Goal: Task Accomplishment & Management: Use online tool/utility

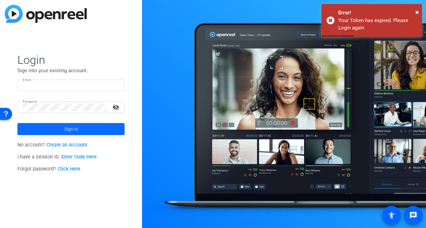
type input "stephanie_raven@gbtpa.com.au"
click at [100, 127] on span at bounding box center [70, 129] width 107 height 16
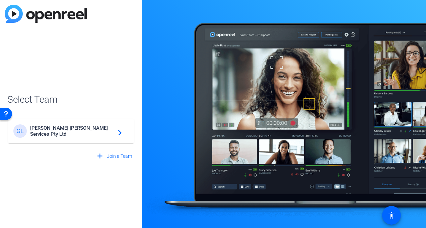
click at [99, 130] on span "Gallagher Bassett Services Pty Ltd" at bounding box center [72, 131] width 84 height 12
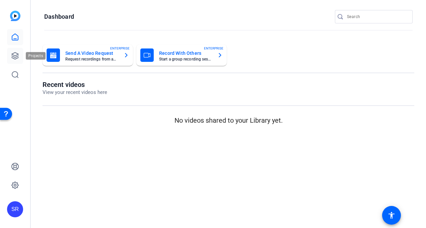
click at [15, 56] on icon at bounding box center [15, 56] width 7 height 7
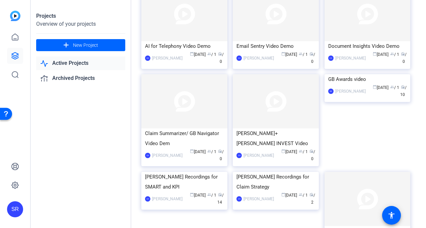
scroll to position [845, 0]
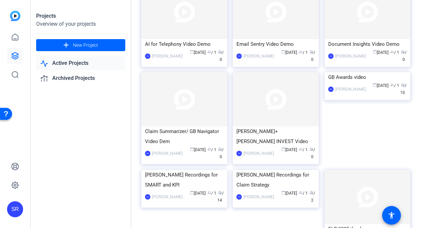
click at [341, 72] on img at bounding box center [367, 72] width 86 height 0
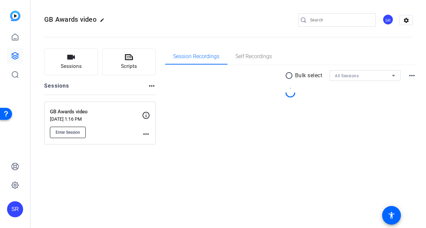
click at [65, 130] on span "Enter Session" at bounding box center [68, 132] width 24 height 5
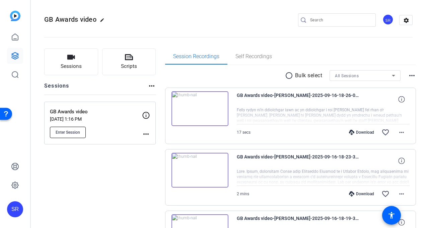
click at [62, 135] on button "Enter Session" at bounding box center [68, 132] width 36 height 11
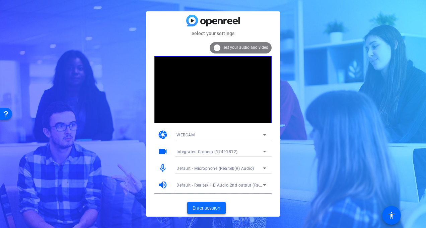
click at [221, 204] on span at bounding box center [206, 208] width 38 height 16
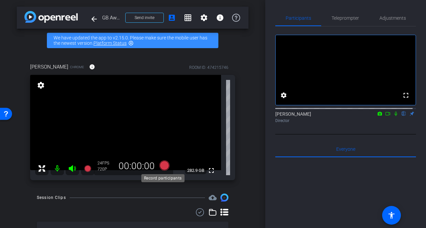
click at [160, 167] on icon at bounding box center [164, 166] width 10 height 10
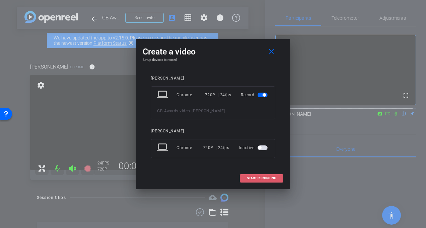
click at [261, 178] on span "START RECORDING" at bounding box center [261, 178] width 29 height 3
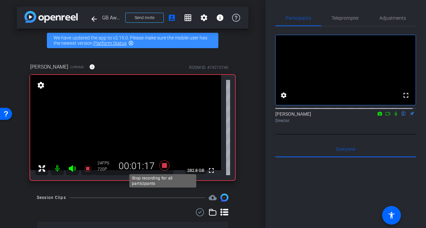
click at [161, 169] on icon at bounding box center [164, 166] width 16 height 12
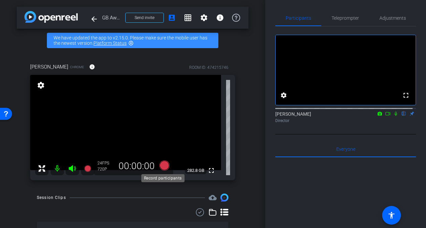
click at [162, 163] on icon at bounding box center [164, 166] width 10 height 10
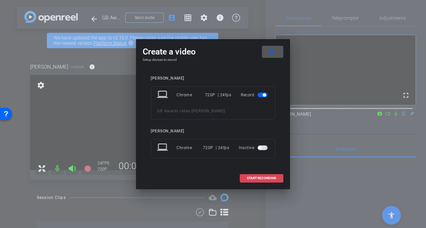
click at [256, 177] on span "START RECORDING" at bounding box center [261, 178] width 29 height 3
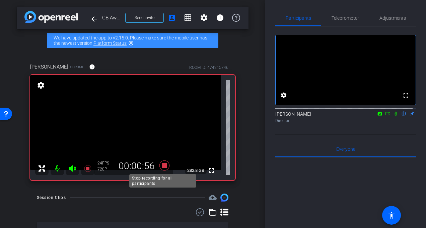
click at [163, 165] on icon at bounding box center [164, 166] width 10 height 10
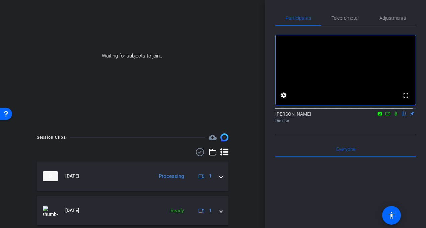
scroll to position [73, 0]
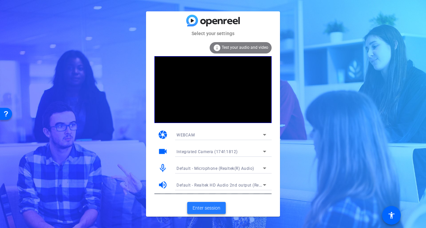
click at [204, 212] on span at bounding box center [206, 208] width 38 height 16
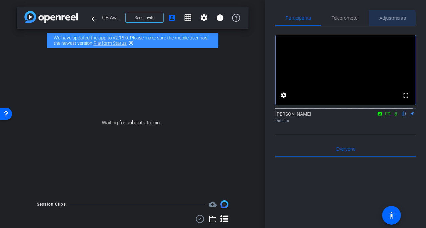
click at [384, 19] on span "Adjustments" at bounding box center [392, 18] width 26 height 5
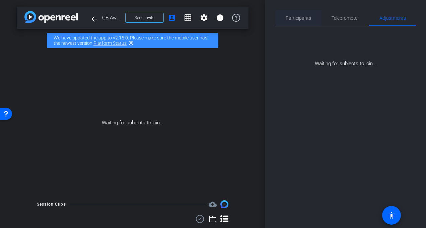
click at [304, 18] on span "Participants" at bounding box center [298, 18] width 25 height 5
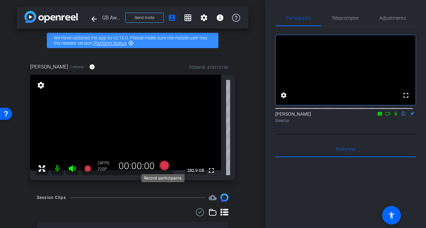
click at [165, 165] on icon at bounding box center [164, 166] width 10 height 10
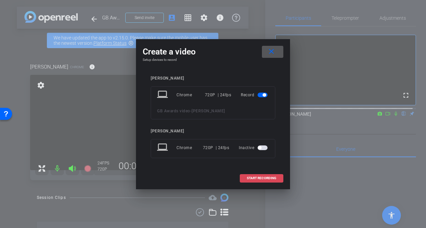
click at [263, 177] on span "START RECORDING" at bounding box center [261, 178] width 29 height 3
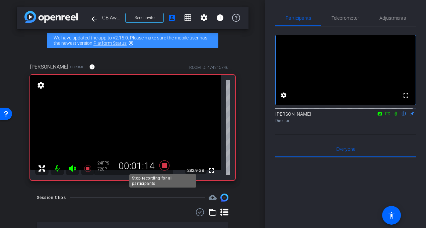
click at [163, 164] on icon at bounding box center [164, 166] width 10 height 10
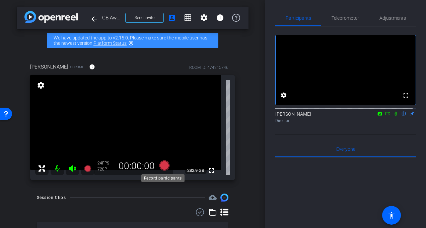
click at [164, 166] on icon at bounding box center [164, 166] width 10 height 10
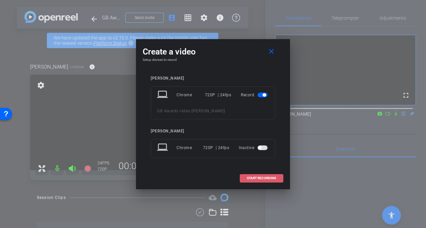
click at [249, 177] on span "START RECORDING" at bounding box center [261, 178] width 29 height 3
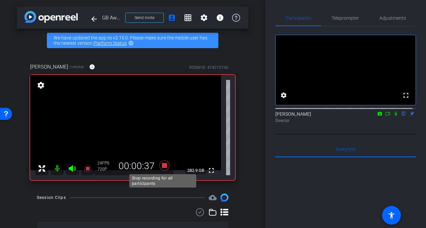
click at [165, 166] on icon at bounding box center [164, 166] width 16 height 12
click at [162, 166] on icon at bounding box center [164, 166] width 10 height 10
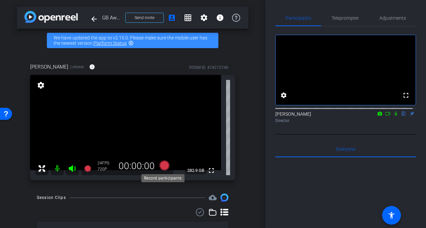
click at [163, 165] on icon at bounding box center [164, 166] width 10 height 10
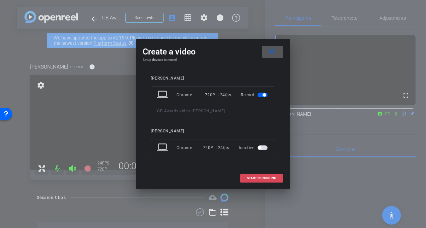
click at [260, 177] on span "START RECORDING" at bounding box center [261, 178] width 29 height 3
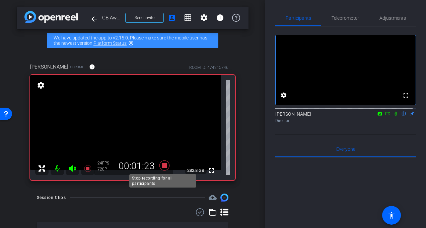
click at [162, 166] on icon at bounding box center [164, 166] width 10 height 10
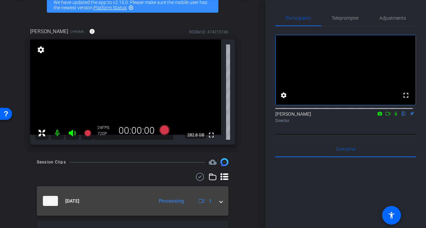
scroll to position [33, 0]
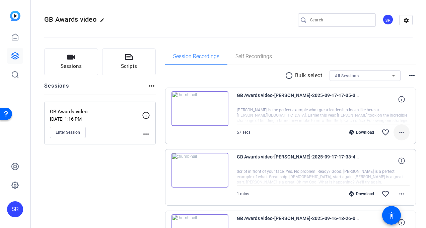
click at [398, 133] on mat-icon "more_horiz" at bounding box center [401, 133] width 8 height 8
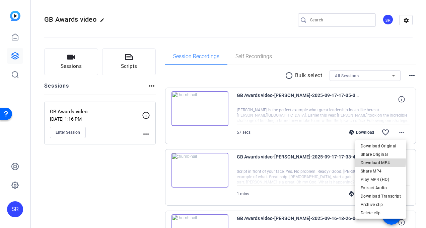
click at [377, 162] on span "Download MP4" at bounding box center [380, 163] width 40 height 8
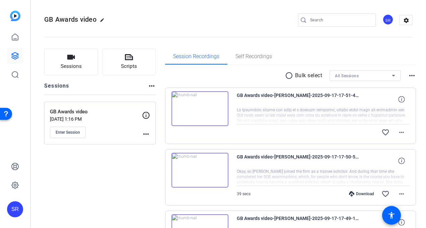
drag, startPoint x: 0, startPoint y: 0, endPoint x: 62, endPoint y: 44, distance: 76.1
click at [62, 44] on openreel-divider-bar at bounding box center [228, 35] width 368 height 20
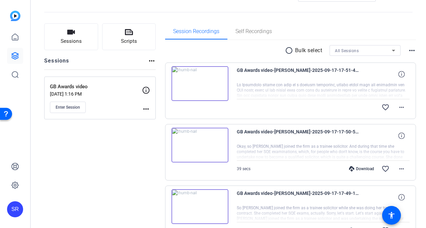
scroll to position [33, 0]
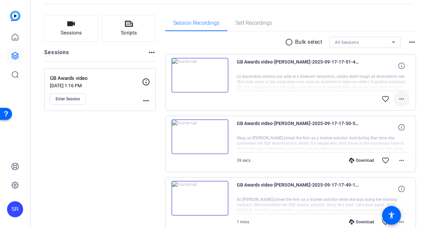
click at [397, 99] on mat-icon "more_horiz" at bounding box center [401, 99] width 8 height 8
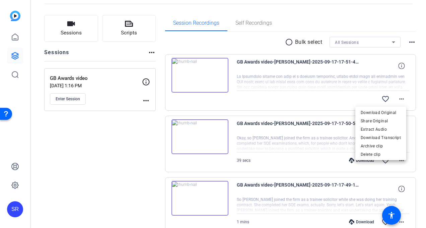
click at [327, 101] on div at bounding box center [213, 114] width 426 height 228
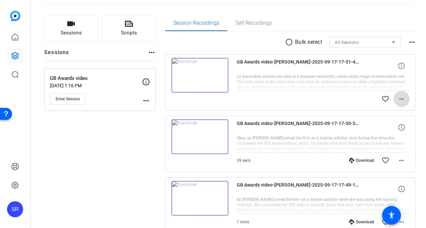
click at [397, 99] on mat-icon "more_horiz" at bounding box center [401, 99] width 8 height 8
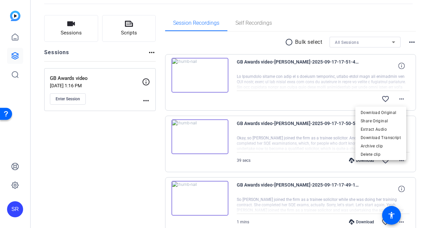
click at [348, 96] on div at bounding box center [213, 114] width 426 height 228
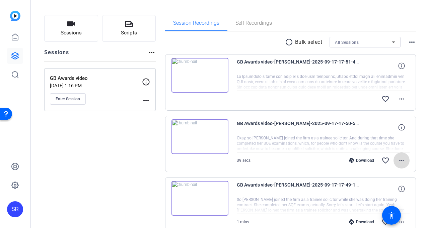
click at [397, 161] on mat-icon "more_horiz" at bounding box center [401, 161] width 8 height 8
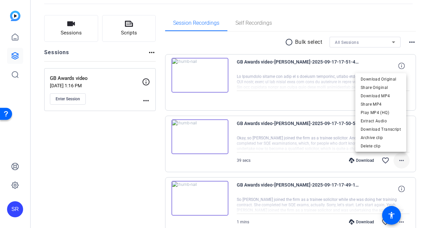
click at [396, 161] on div at bounding box center [213, 114] width 426 height 228
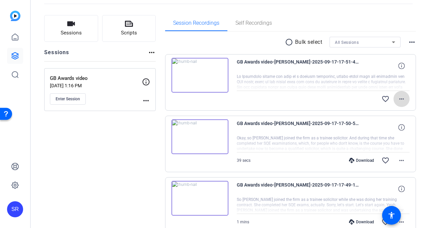
click at [397, 99] on mat-icon "more_horiz" at bounding box center [401, 99] width 8 height 8
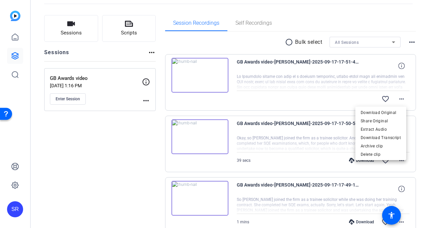
click at [396, 99] on div at bounding box center [213, 114] width 426 height 228
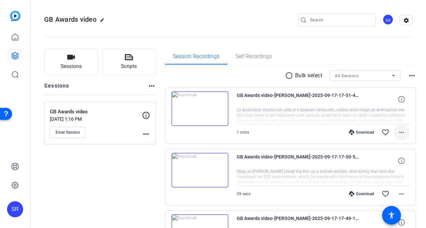
click at [401, 134] on mat-icon "more_horiz" at bounding box center [401, 133] width 8 height 8
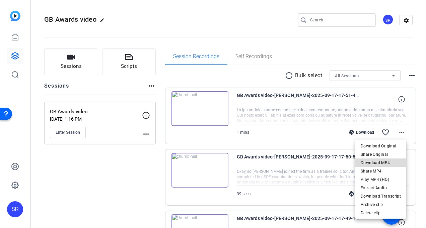
click at [390, 165] on span "Download MP4" at bounding box center [380, 163] width 40 height 8
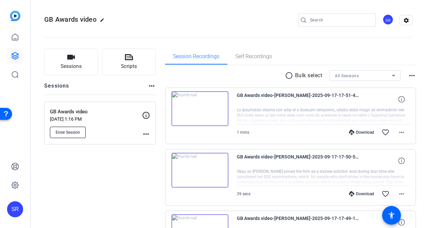
click at [80, 134] on button "Enter Session" at bounding box center [68, 132] width 36 height 11
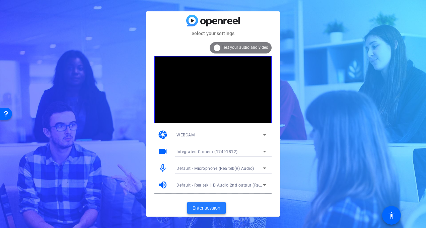
click at [201, 209] on span "Enter session" at bounding box center [206, 208] width 28 height 7
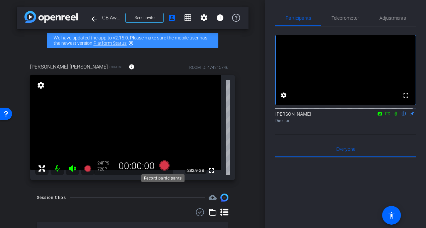
click at [163, 164] on icon at bounding box center [164, 166] width 10 height 10
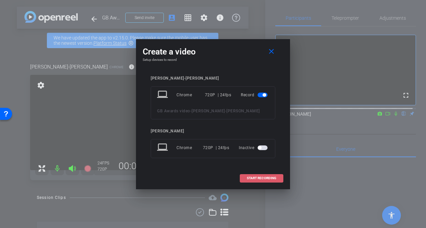
click at [259, 174] on span at bounding box center [261, 178] width 43 height 16
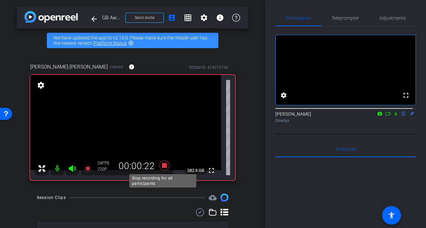
click at [162, 165] on icon at bounding box center [164, 166] width 10 height 10
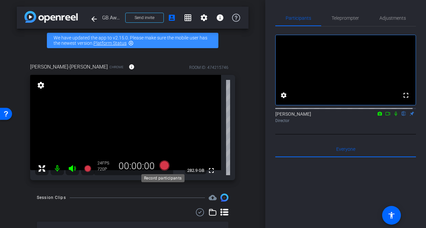
click at [165, 166] on icon at bounding box center [164, 166] width 10 height 10
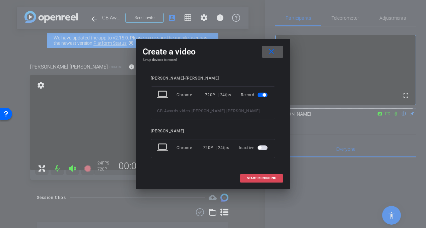
click at [254, 177] on span "START RECORDING" at bounding box center [261, 178] width 29 height 3
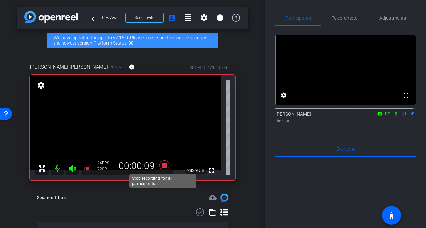
click at [162, 166] on icon at bounding box center [164, 166] width 10 height 10
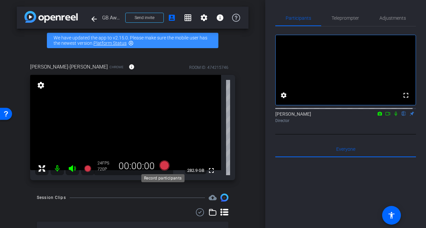
click at [161, 165] on icon at bounding box center [164, 166] width 10 height 10
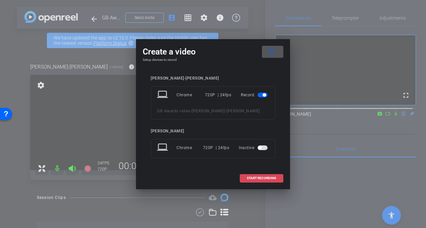
click at [252, 178] on span "START RECORDING" at bounding box center [261, 178] width 29 height 3
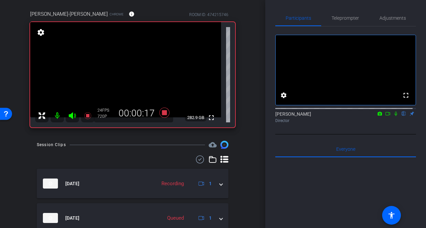
scroll to position [67, 0]
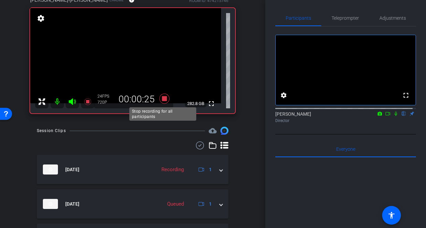
click at [163, 97] on icon at bounding box center [164, 99] width 10 height 10
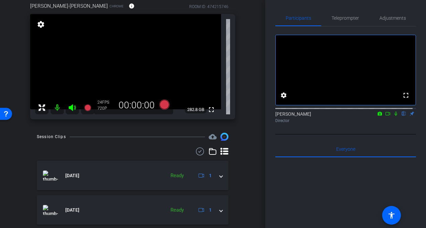
scroll to position [0, 0]
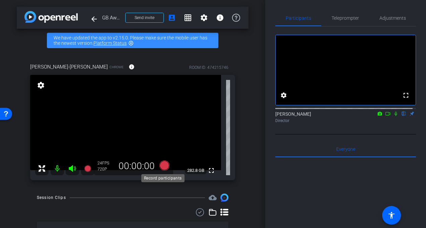
click at [162, 162] on icon at bounding box center [164, 166] width 10 height 10
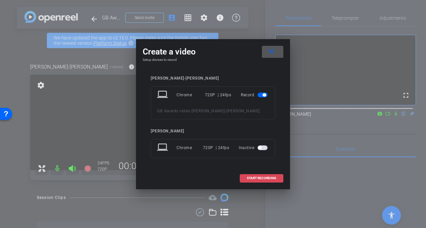
click at [255, 177] on span "START RECORDING" at bounding box center [261, 178] width 29 height 3
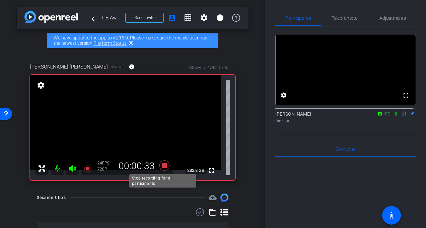
click at [163, 166] on icon at bounding box center [164, 166] width 10 height 10
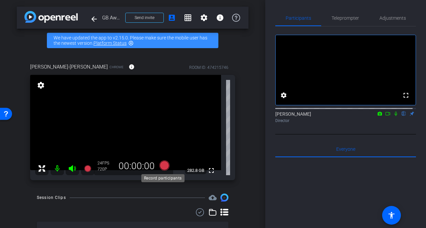
click at [165, 165] on icon at bounding box center [164, 166] width 10 height 10
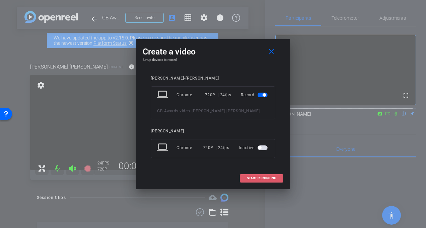
click at [249, 179] on span "START RECORDING" at bounding box center [261, 178] width 29 height 3
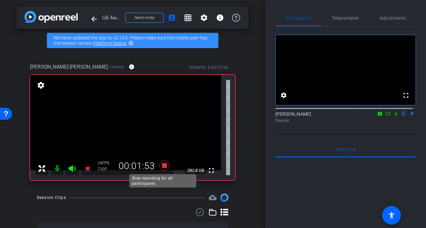
click at [163, 166] on icon at bounding box center [164, 166] width 10 height 10
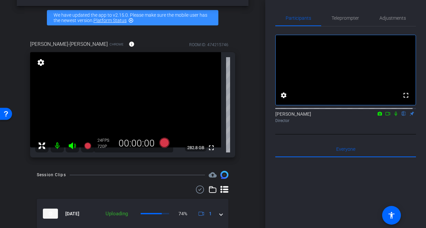
scroll to position [33, 0]
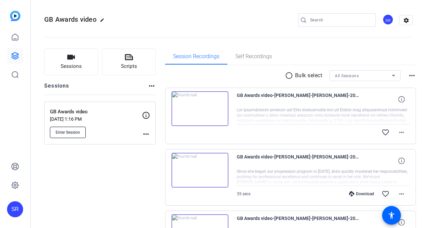
click at [70, 132] on span "Enter Session" at bounding box center [68, 132] width 24 height 5
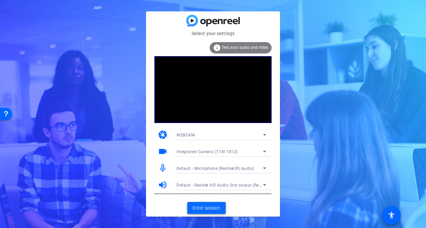
click at [222, 209] on span at bounding box center [206, 208] width 38 height 16
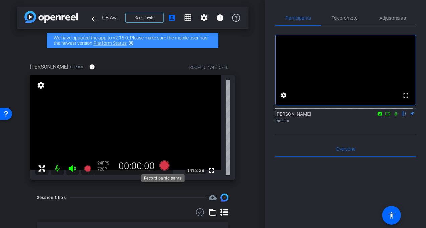
click at [165, 164] on icon at bounding box center [164, 166] width 10 height 10
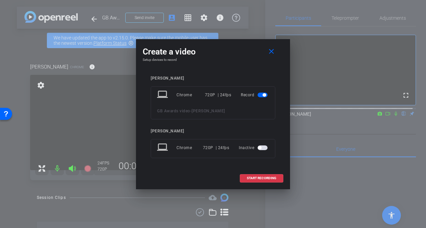
drag, startPoint x: 196, startPoint y: 44, endPoint x: 205, endPoint y: 42, distance: 9.5
click at [205, 42] on div "Create a video close Setup devices to record [PERSON_NAME] laptop Chrome 720P |…" at bounding box center [213, 114] width 154 height 150
click at [113, 178] on div at bounding box center [213, 114] width 426 height 228
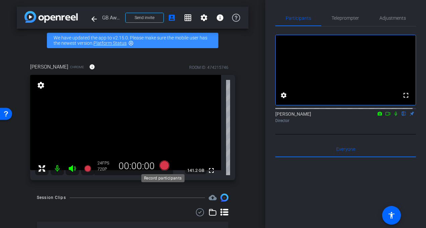
click at [162, 168] on icon at bounding box center [164, 166] width 10 height 10
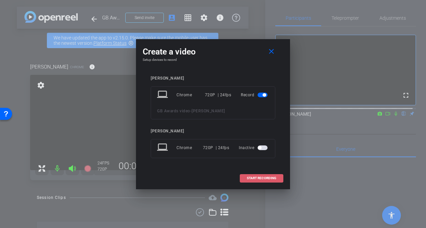
click at [245, 178] on span at bounding box center [261, 178] width 43 height 16
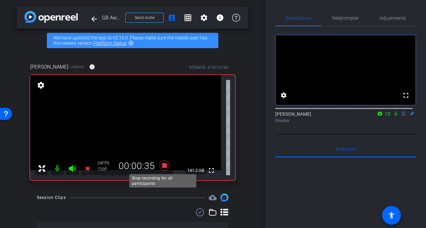
click at [163, 167] on icon at bounding box center [164, 166] width 10 height 10
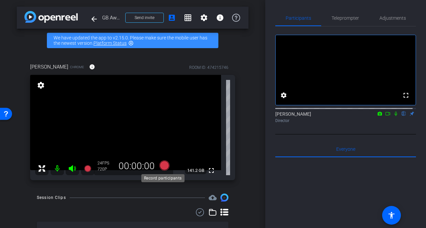
click at [162, 165] on icon at bounding box center [164, 166] width 10 height 10
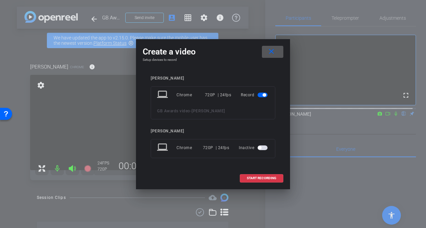
drag, startPoint x: 273, startPoint y: 177, endPoint x: 263, endPoint y: 178, distance: 9.8
click at [273, 176] on button "START RECORDING" at bounding box center [262, 178] width 44 height 8
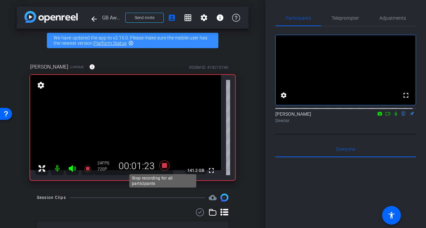
click at [163, 166] on icon at bounding box center [164, 166] width 10 height 10
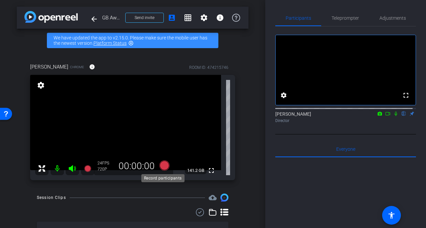
click at [162, 166] on icon at bounding box center [164, 166] width 10 height 10
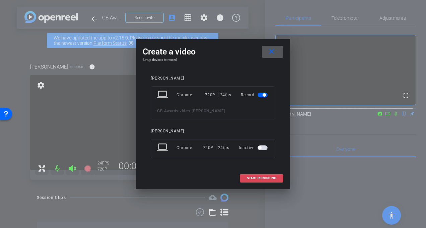
click at [263, 178] on span "START RECORDING" at bounding box center [261, 178] width 29 height 3
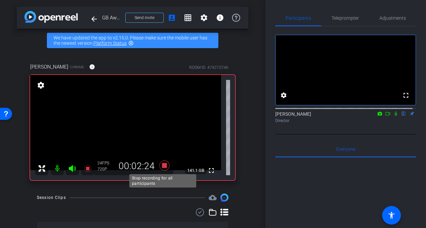
click at [162, 164] on icon at bounding box center [164, 166] width 10 height 10
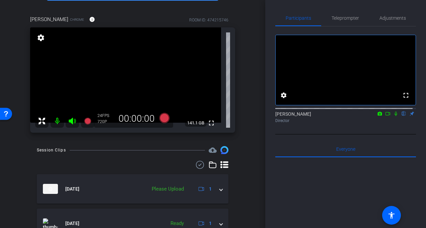
scroll to position [33, 0]
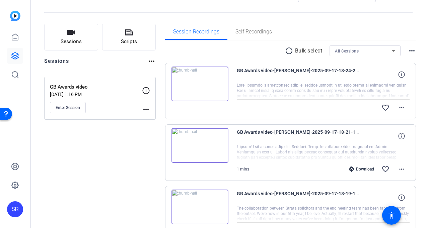
scroll to position [67, 0]
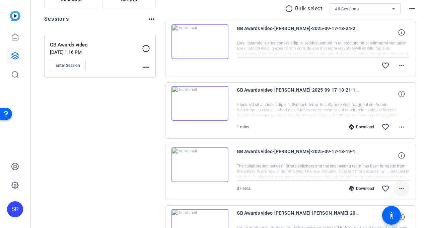
click at [399, 187] on mat-icon "more_horiz" at bounding box center [401, 189] width 8 height 8
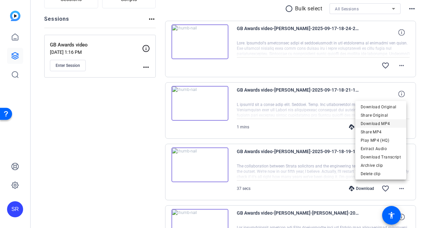
click at [386, 121] on span "Download MP4" at bounding box center [380, 124] width 40 height 8
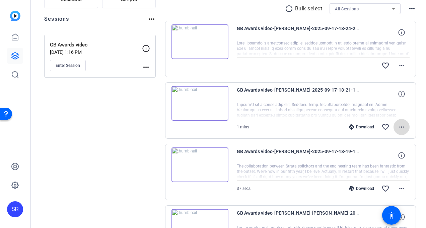
click at [399, 129] on mat-icon "more_horiz" at bounding box center [401, 127] width 8 height 8
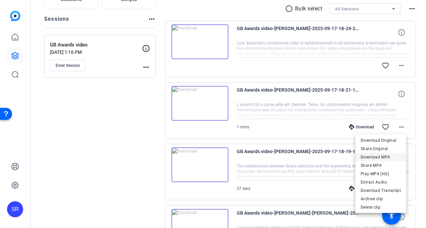
click at [390, 158] on span "Download MP4" at bounding box center [380, 157] width 40 height 8
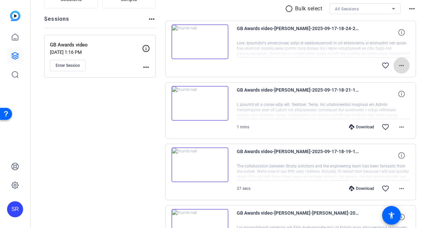
click at [399, 66] on mat-icon "more_horiz" at bounding box center [401, 66] width 8 height 8
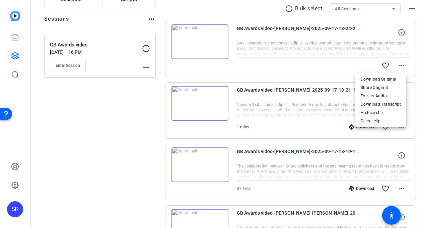
drag, startPoint x: 303, startPoint y: 66, endPoint x: 297, endPoint y: 59, distance: 9.7
click at [302, 65] on div at bounding box center [213, 114] width 426 height 228
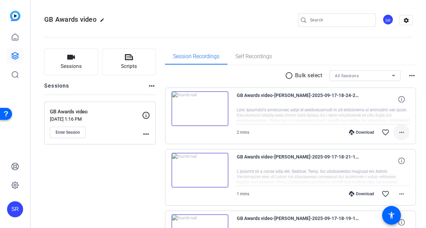
click at [399, 135] on mat-icon "more_horiz" at bounding box center [401, 133] width 8 height 8
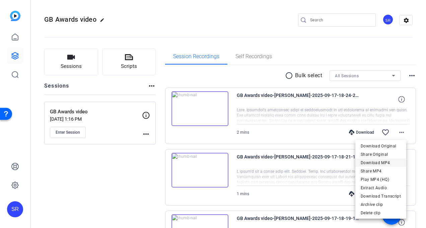
click at [379, 163] on span "Download MP4" at bounding box center [380, 163] width 40 height 8
